Goal: Find contact information: Find contact information

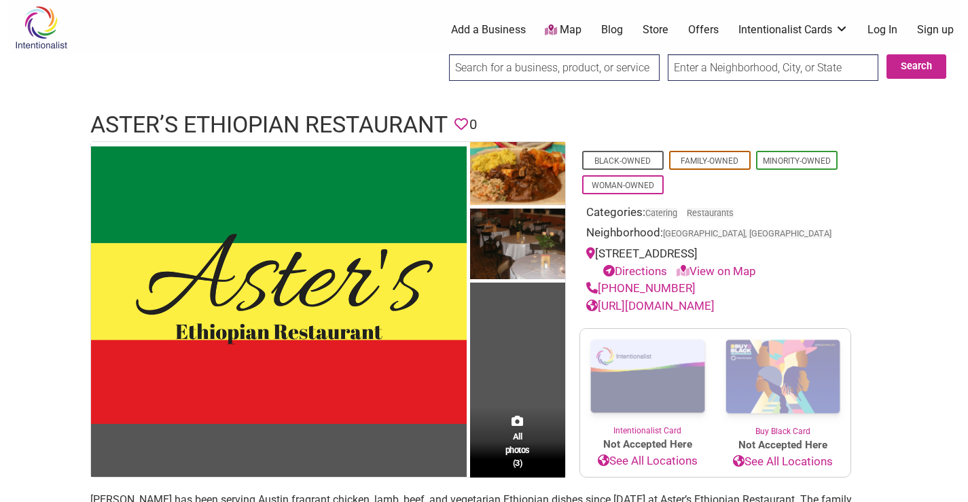
scroll to position [440, 0]
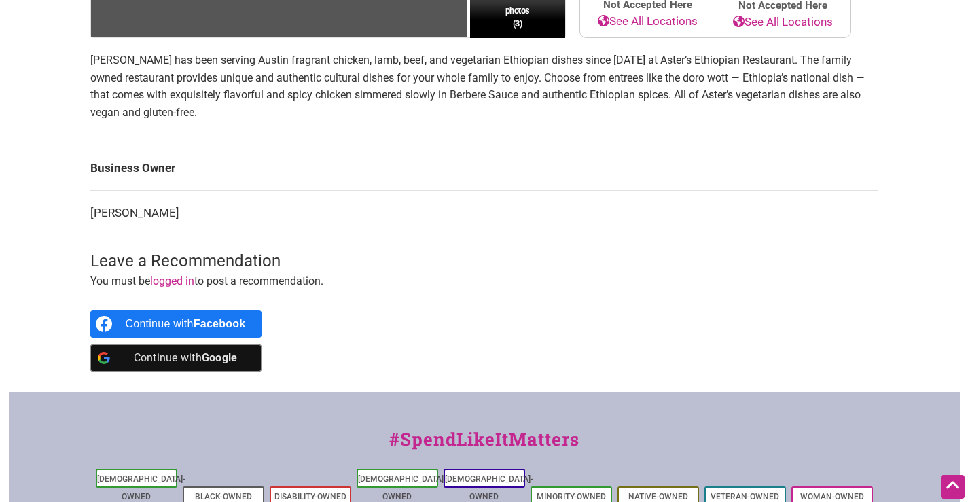
click at [217, 330] on b "Facebook" at bounding box center [220, 324] width 52 height 12
drag, startPoint x: 170, startPoint y: 243, endPoint x: 86, endPoint y: 259, distance: 85.7
click at [86, 259] on div "All photos (3) Black-Owned Family-Owned Minority-Owned Woman-Owned Categories: …" at bounding box center [484, 47] width 815 height 690
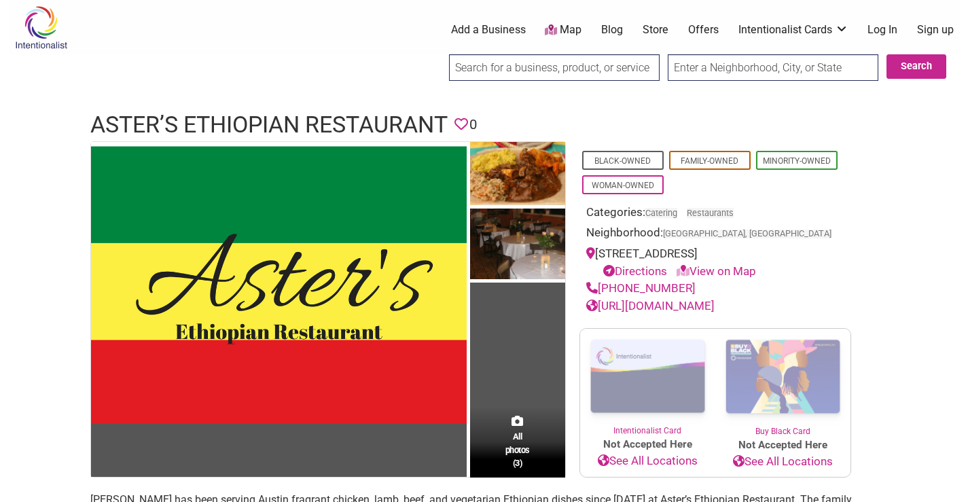
scroll to position [440, 0]
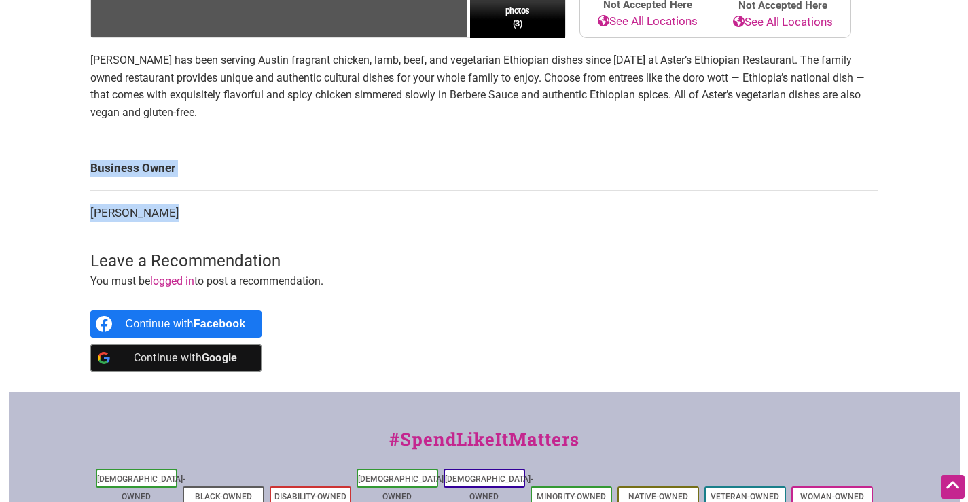
drag, startPoint x: 162, startPoint y: 247, endPoint x: 86, endPoint y: 251, distance: 76.3
click at [86, 251] on div "All photos (3) Black-Owned Family-Owned Minority-Owned Woman-Owned Categories: …" at bounding box center [484, 47] width 815 height 690
click at [94, 236] on td "[PERSON_NAME]" at bounding box center [484, 214] width 788 height 46
